Goal: Task Accomplishment & Management: Manage account settings

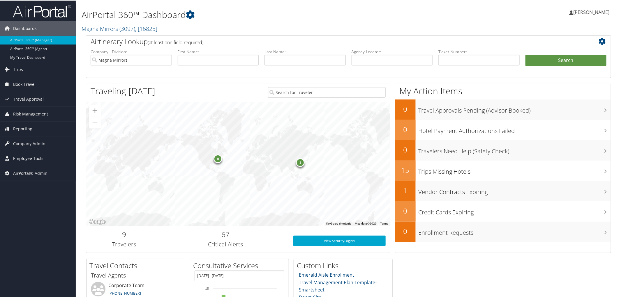
click at [30, 156] on span "Employee Tools" at bounding box center [28, 158] width 30 height 15
click at [29, 142] on span "Company Admin" at bounding box center [29, 143] width 32 height 15
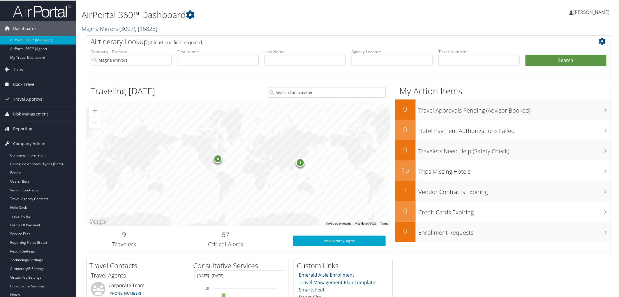
click at [92, 31] on h2 "Magna Mirrors ( 3097 ) , [ 16825 ]" at bounding box center [260, 28] width 356 height 10
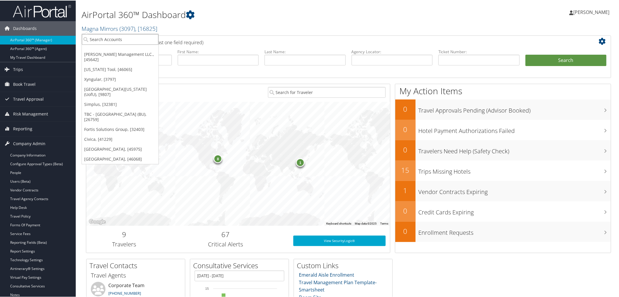
click at [103, 39] on input "search" at bounding box center [120, 38] width 77 height 11
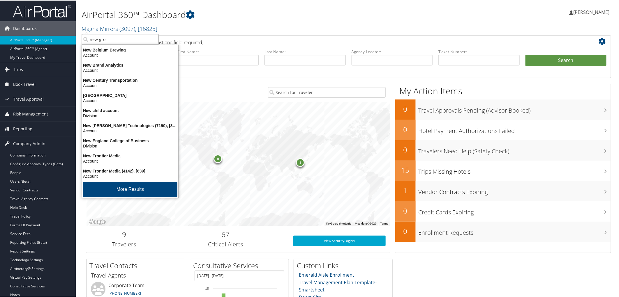
type input "new grow"
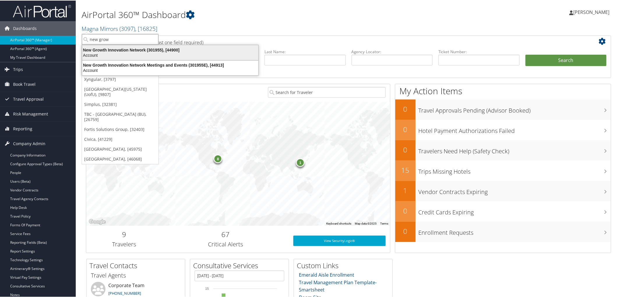
click at [122, 51] on div "New Growth Innovation Network (301955), [44900]" at bounding box center [170, 49] width 183 height 5
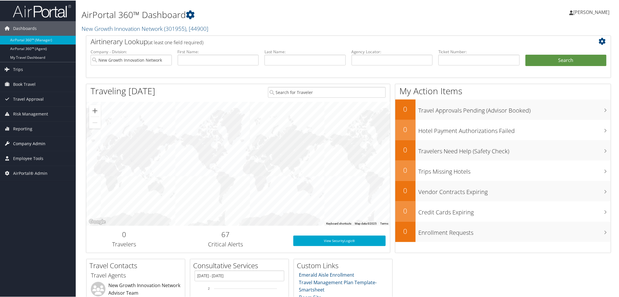
click at [39, 146] on span "Company Admin" at bounding box center [29, 143] width 32 height 15
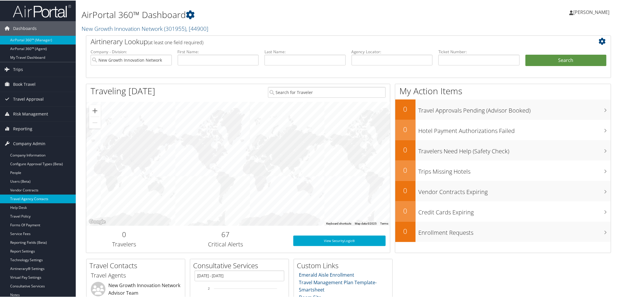
click at [46, 197] on link "Travel Agency Contacts" at bounding box center [38, 198] width 76 height 9
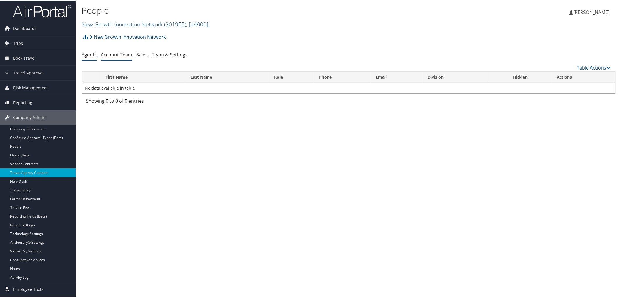
click at [117, 54] on link "Account Team" at bounding box center [116, 54] width 31 height 6
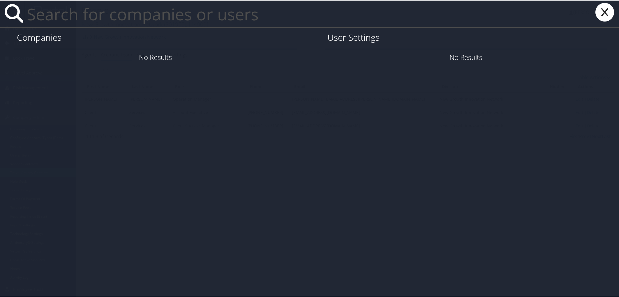
click at [595, 11] on icon at bounding box center [604, 11] width 23 height 19
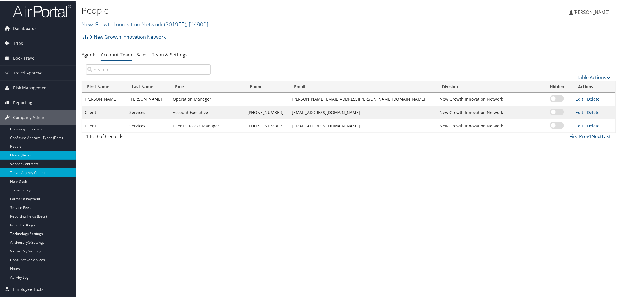
click at [27, 155] on link "Users (Beta)" at bounding box center [38, 155] width 76 height 9
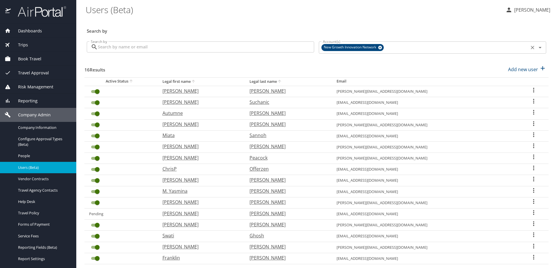
click at [382, 49] on div "New Growth Innovation Network" at bounding box center [353, 47] width 62 height 7
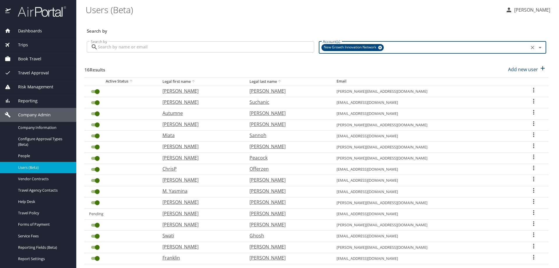
click at [379, 47] on icon at bounding box center [380, 47] width 4 height 6
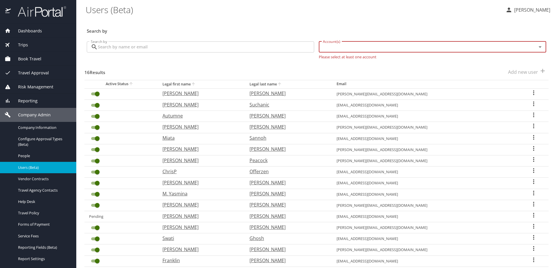
click at [355, 49] on input "Account(s)" at bounding box center [424, 47] width 207 height 8
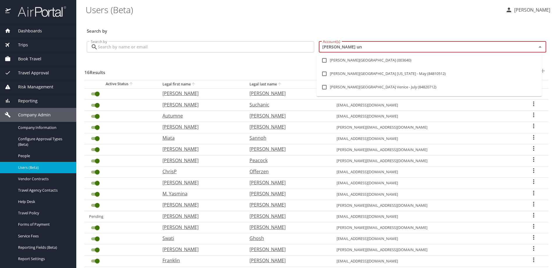
type input "Troy uni"
click at [324, 60] on input "checkbox" at bounding box center [324, 60] width 11 height 11
checkbox input "true"
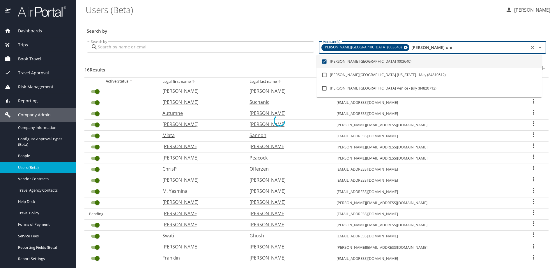
checkbox input "false"
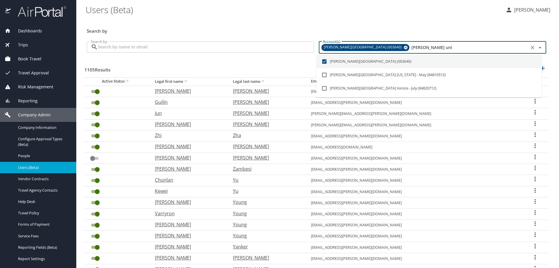
type input "Troy uni"
click at [218, 47] on input "Search by" at bounding box center [206, 46] width 216 height 11
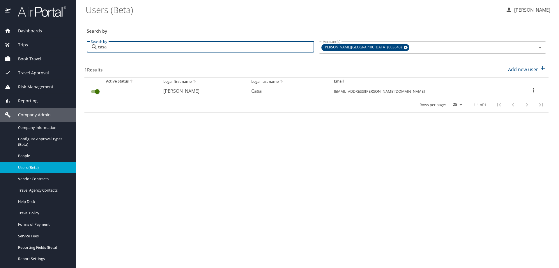
type input "casa"
click at [203, 90] on p "Andrew" at bounding box center [201, 90] width 77 height 7
select select "US"
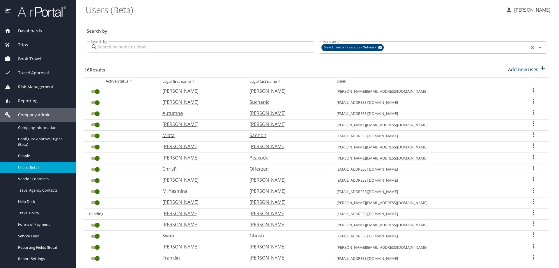
click at [379, 48] on icon at bounding box center [380, 47] width 4 height 6
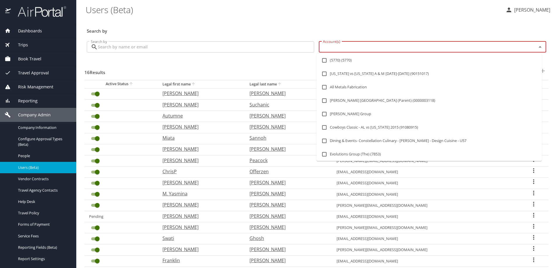
click at [333, 50] on input "Account(s)" at bounding box center [424, 47] width 207 height 8
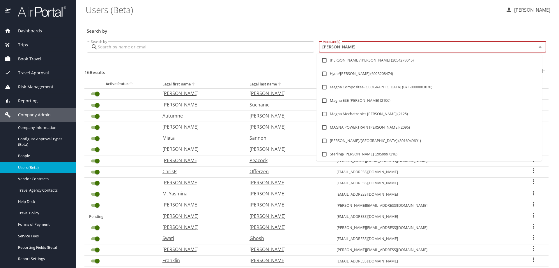
type input "troy"
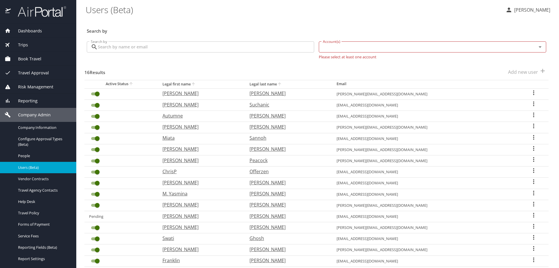
click at [42, 73] on span "Travel Approval" at bounding box center [30, 73] width 38 height 6
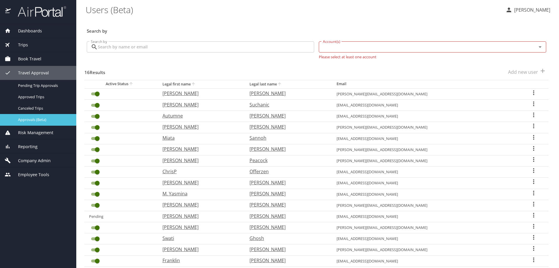
click at [38, 121] on span "Approvals (Beta)" at bounding box center [43, 120] width 51 height 6
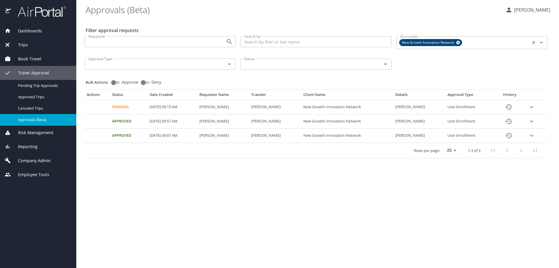
click at [460, 43] on icon at bounding box center [458, 43] width 4 height 4
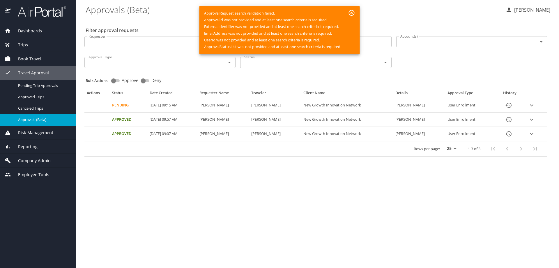
click at [421, 44] on input "Account(s)" at bounding box center [463, 42] width 130 height 8
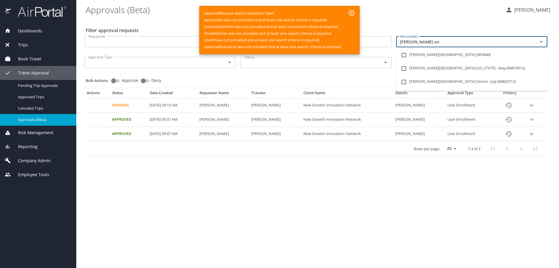
type input "troy uni"
click at [401, 55] on input "checkbox" at bounding box center [403, 55] width 11 height 11
checkbox input "true"
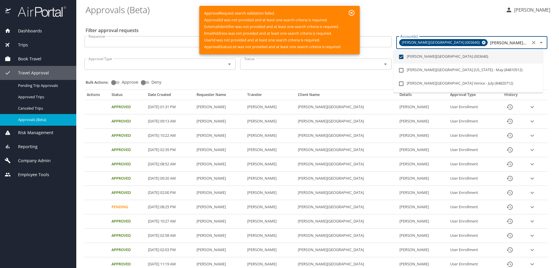
type input "troy uni"
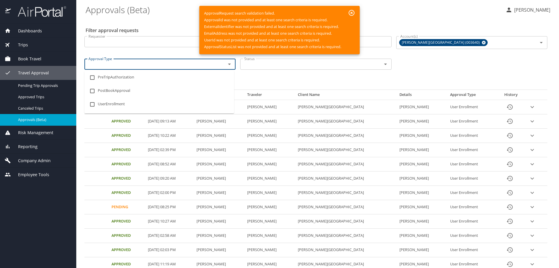
click at [153, 65] on input "Approval Type" at bounding box center [151, 64] width 130 height 8
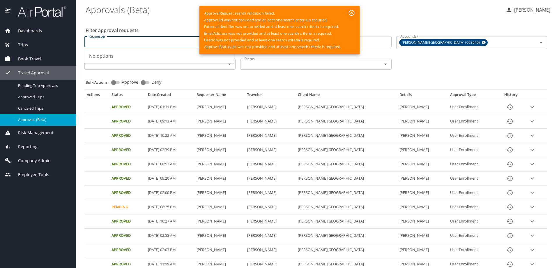
click at [145, 45] on input "Requester" at bounding box center [151, 42] width 130 height 8
click at [352, 11] on icon "button" at bounding box center [351, 12] width 7 height 7
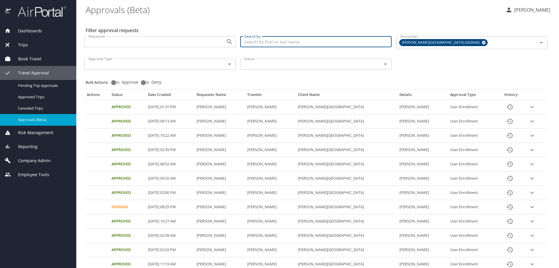
click at [301, 41] on input "Search by" at bounding box center [315, 41] width 151 height 11
type input "casa"
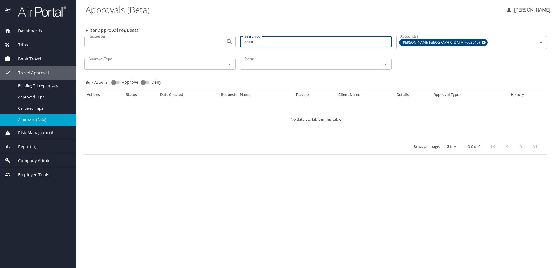
drag, startPoint x: 269, startPoint y: 41, endPoint x: 225, endPoint y: 42, distance: 43.4
click at [225, 42] on div "Requester Requester Search by casa Search by Account(s) Troy University (003640…" at bounding box center [316, 52] width 468 height 42
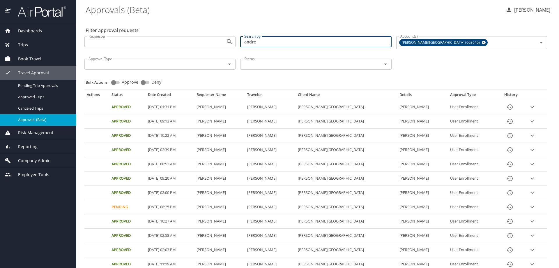
type input "andrew"
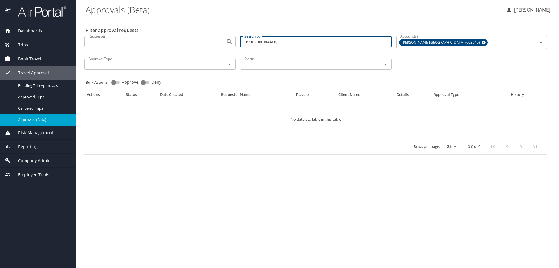
drag, startPoint x: 266, startPoint y: 42, endPoint x: 232, endPoint y: 45, distance: 34.4
click at [232, 45] on div "Requester Requester Search by andrew Search by Account(s) Troy University (0036…" at bounding box center [316, 52] width 468 height 42
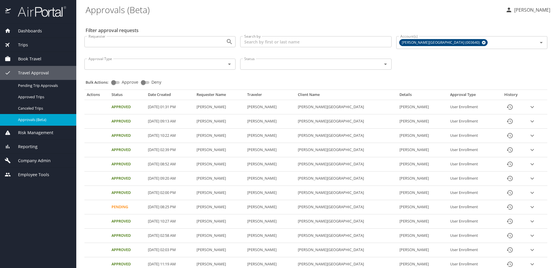
click at [268, 66] on input "Status" at bounding box center [307, 64] width 130 height 8
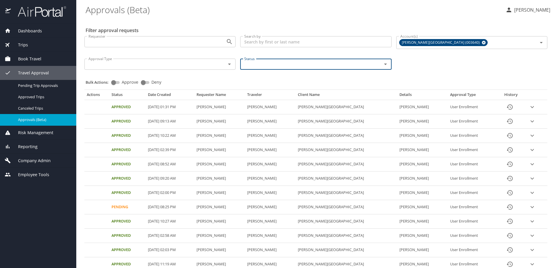
click at [268, 66] on input "Status" at bounding box center [307, 64] width 130 height 8
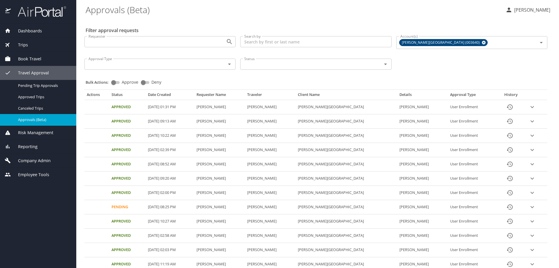
click at [246, 25] on div "Filter approval requests Requester Requester Search by Search by Account(s) Tro…" at bounding box center [318, 247] width 464 height 456
click at [40, 162] on span "Company Admin" at bounding box center [31, 160] width 40 height 6
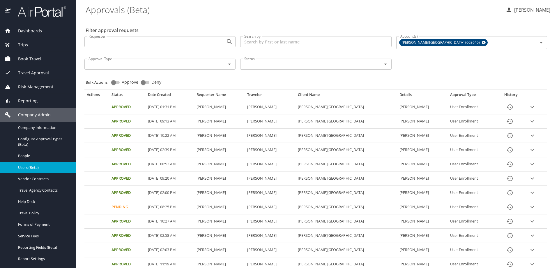
click at [39, 167] on span "Users (Beta)" at bounding box center [43, 168] width 51 height 6
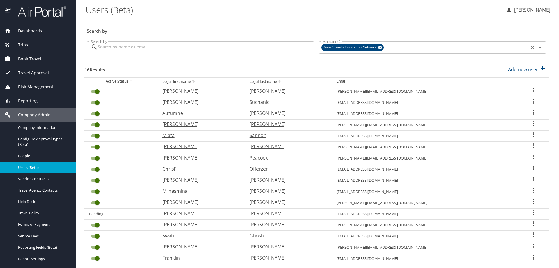
click at [379, 50] on icon at bounding box center [380, 47] width 4 height 6
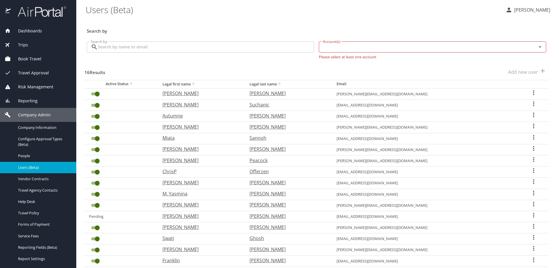
click at [360, 48] on input "Account(s)" at bounding box center [424, 47] width 207 height 8
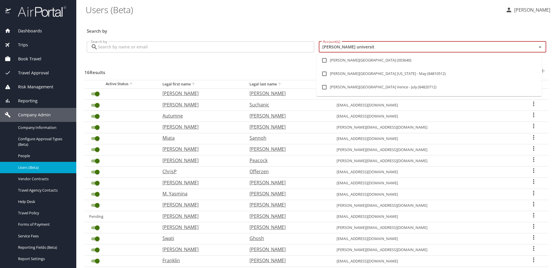
type input "troy university"
click at [325, 61] on input "checkbox" at bounding box center [324, 60] width 11 height 11
checkbox input "true"
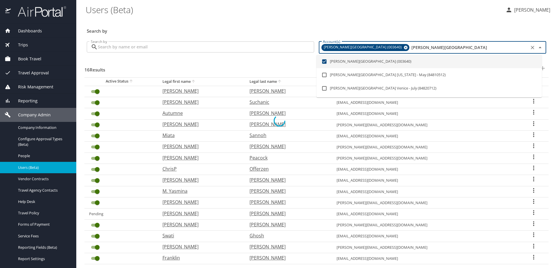
checkbox input "false"
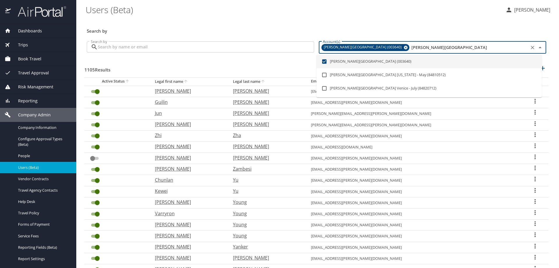
type input "troy university"
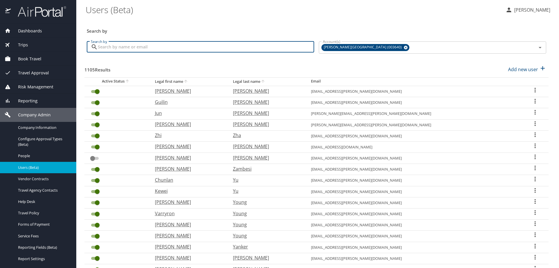
click at [193, 52] on input "Search by" at bounding box center [206, 46] width 216 height 11
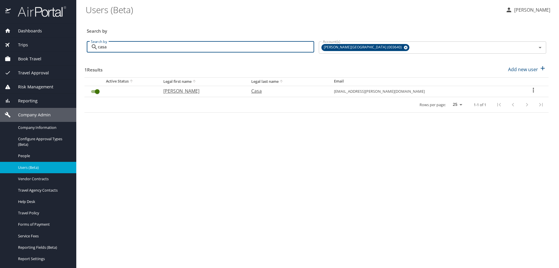
type input "casa"
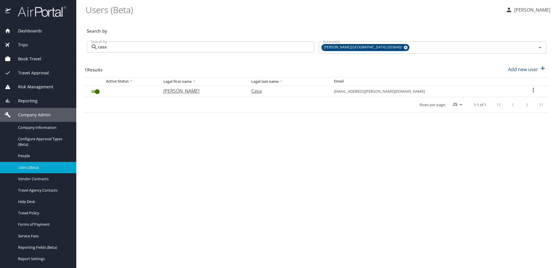
click at [530, 91] on icon "User Search Table" at bounding box center [533, 89] width 7 height 7
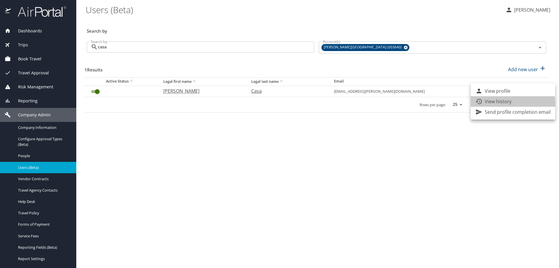
click at [509, 103] on p "View history" at bounding box center [498, 101] width 27 height 7
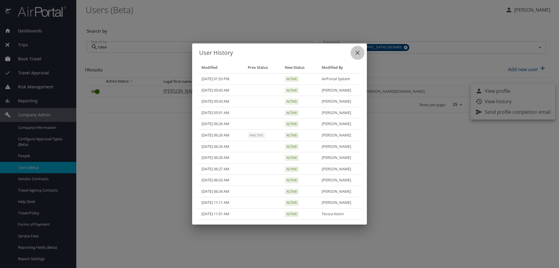
click at [361, 52] on icon "close" at bounding box center [357, 52] width 7 height 7
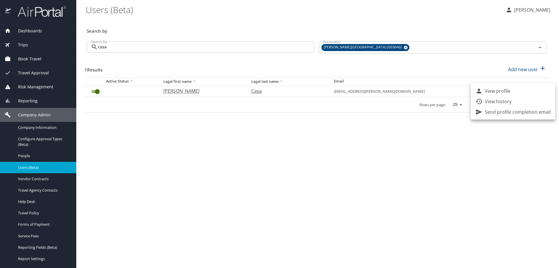
drag, startPoint x: 418, startPoint y: 91, endPoint x: 445, endPoint y: 91, distance: 27.1
click at [445, 91] on div at bounding box center [279, 134] width 559 height 268
drag, startPoint x: 448, startPoint y: 91, endPoint x: 419, endPoint y: 93, distance: 28.9
click at [419, 93] on td "acasa@troy.edu" at bounding box center [423, 91] width 189 height 11
copy td "acasa@troy.edu"
